Goal: Task Accomplishment & Management: Manage account settings

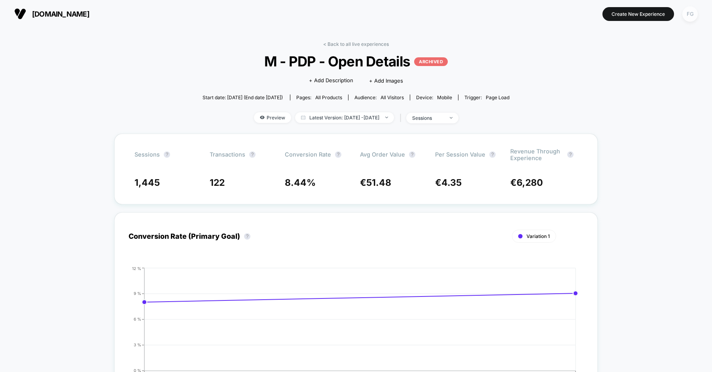
click at [690, 18] on div "FG" at bounding box center [689, 13] width 15 height 15
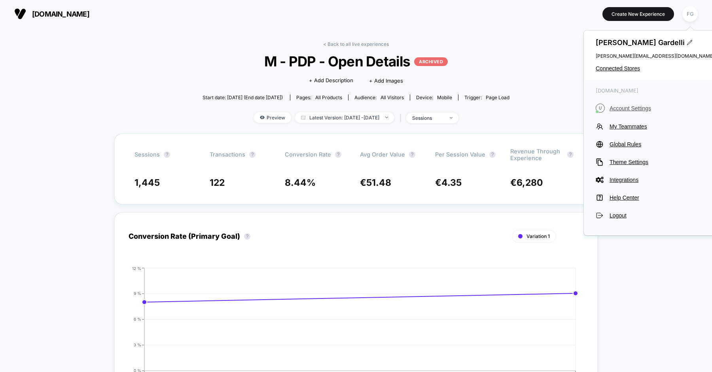
click at [621, 107] on span "Account Settings" at bounding box center [661, 108] width 105 height 6
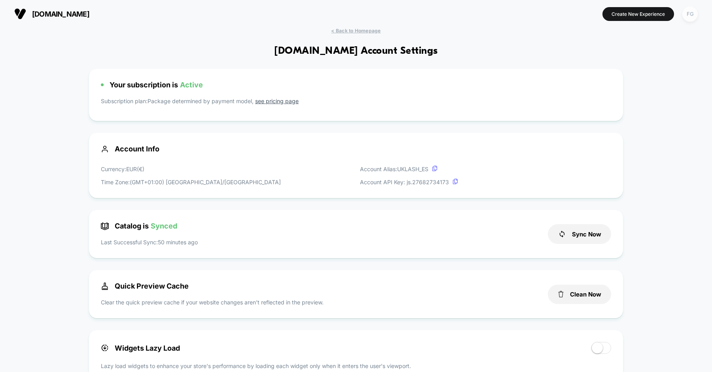
scroll to position [107, 0]
click at [690, 17] on div "FG" at bounding box center [689, 13] width 15 height 15
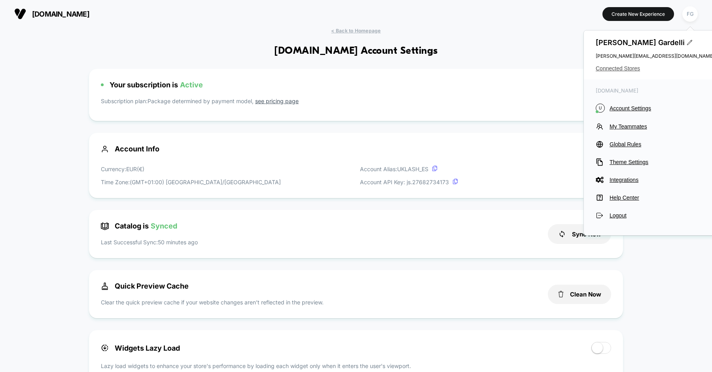
click at [626, 71] on span "Connected Stores" at bounding box center [655, 68] width 119 height 6
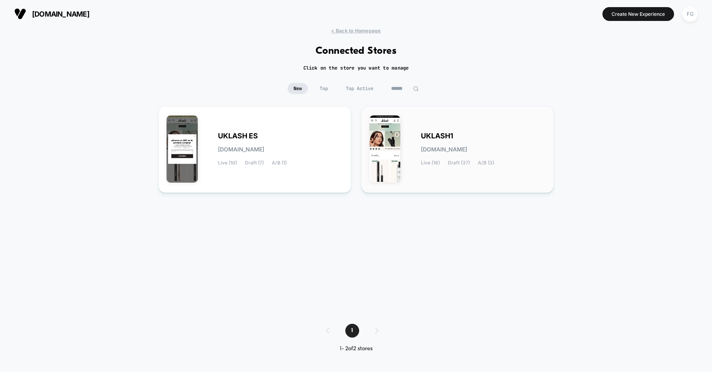
click at [380, 134] on img at bounding box center [384, 148] width 31 height 67
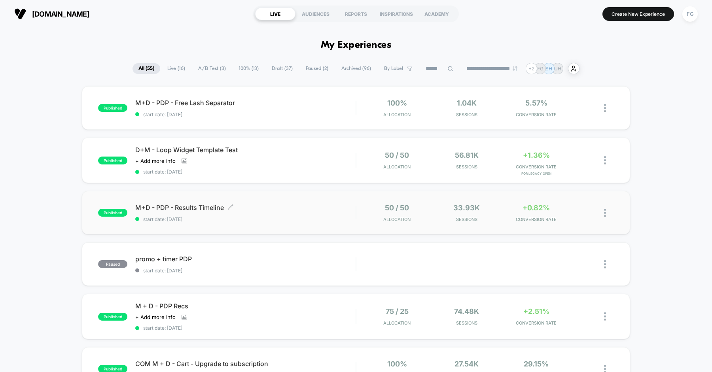
click at [279, 214] on div "M+D - PDP - Results Timeline Click to edit experience details Click to edit exp…" at bounding box center [245, 213] width 220 height 19
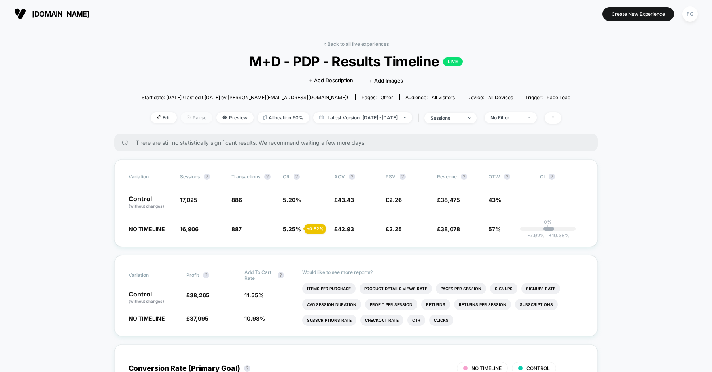
click at [181, 119] on span "Pause" at bounding box center [197, 117] width 32 height 11
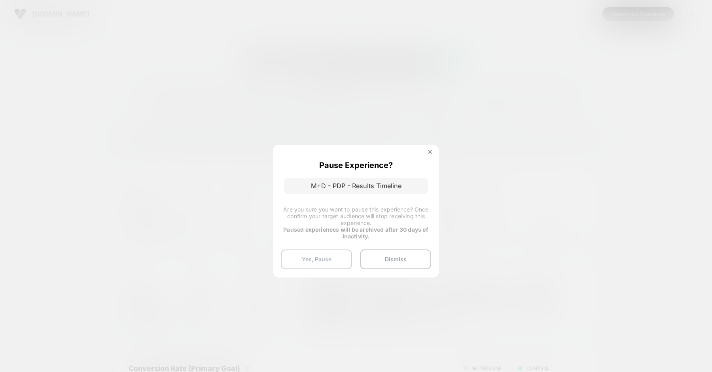
click at [328, 250] on button "Yes, Pause" at bounding box center [316, 260] width 71 height 20
